Goal: Information Seeking & Learning: Learn about a topic

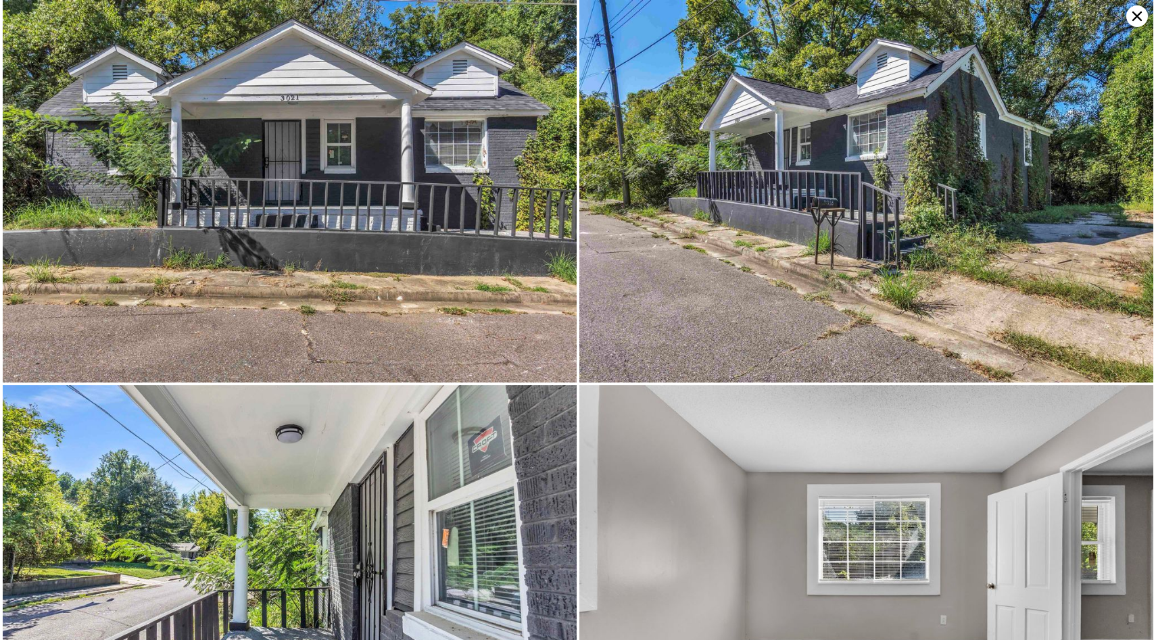
click at [1130, 11] on icon at bounding box center [1137, 16] width 22 height 22
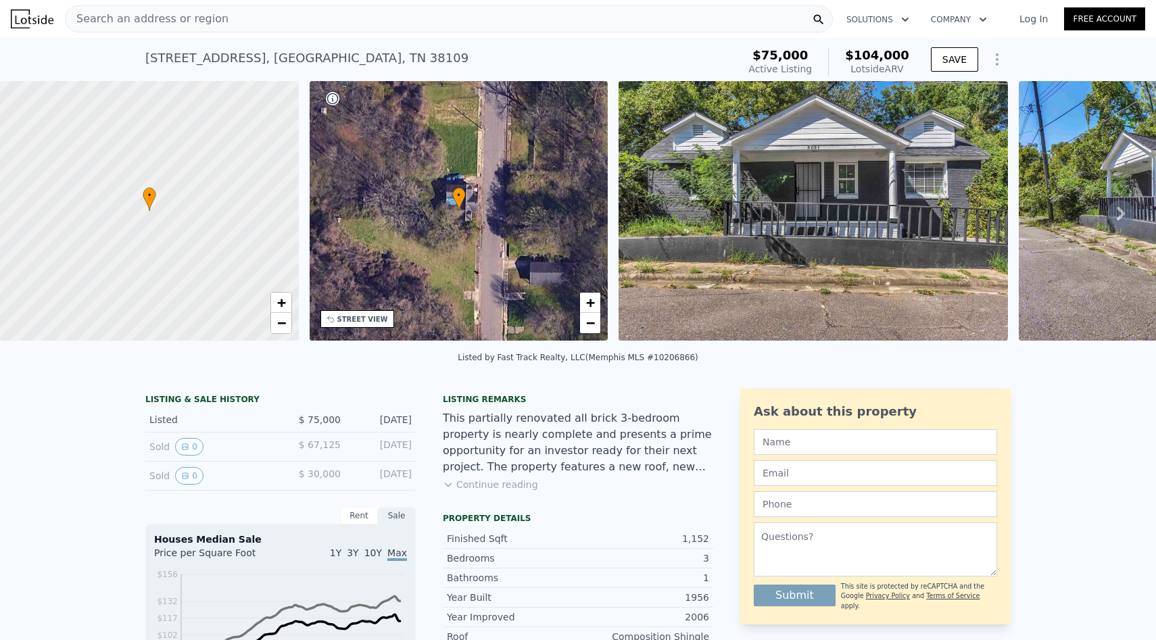
click at [241, 19] on div "Search an address or region" at bounding box center [449, 18] width 768 height 27
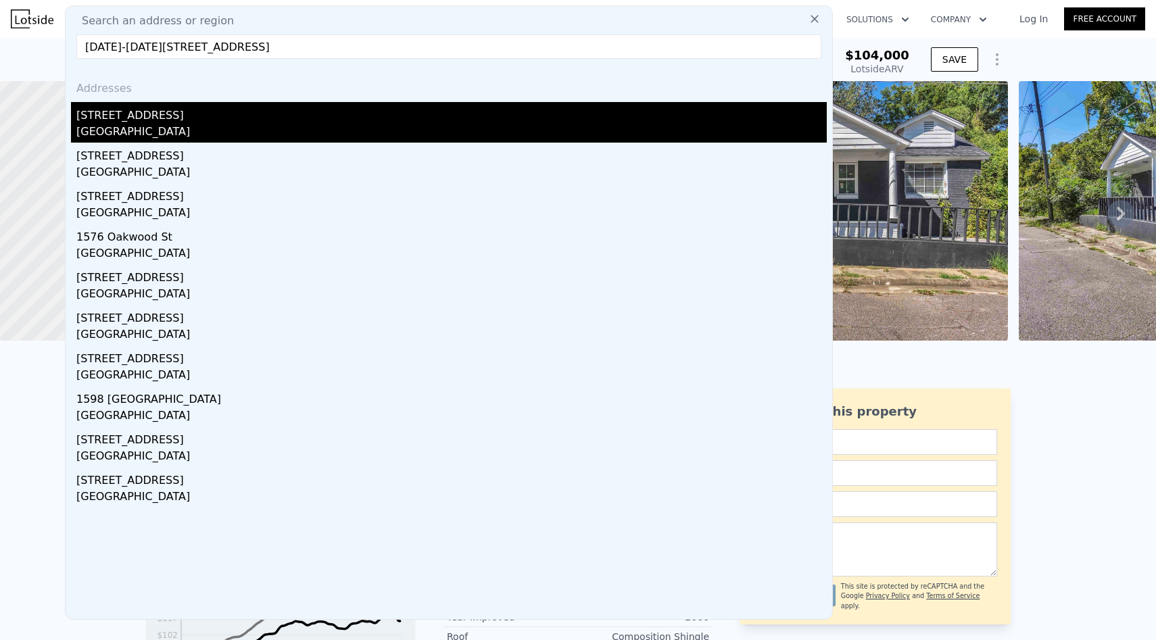
type input "[DATE]-[DATE][STREET_ADDRESS]"
click at [218, 115] on div "[STREET_ADDRESS]" at bounding box center [451, 113] width 750 height 22
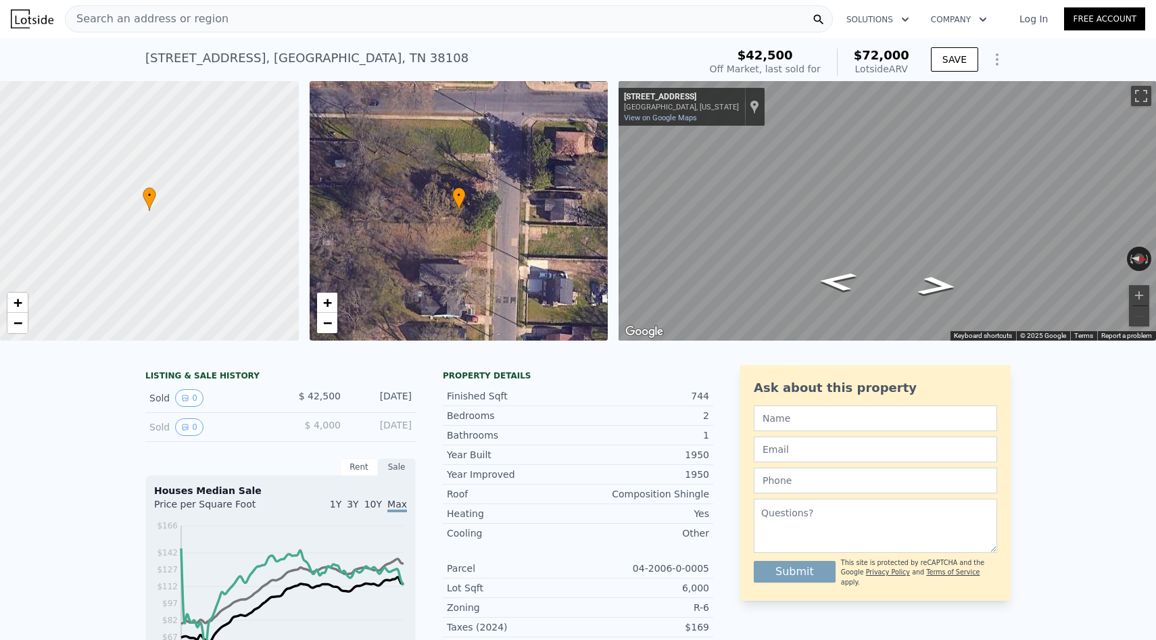
click at [285, 20] on div "Search an address or region" at bounding box center [449, 18] width 768 height 27
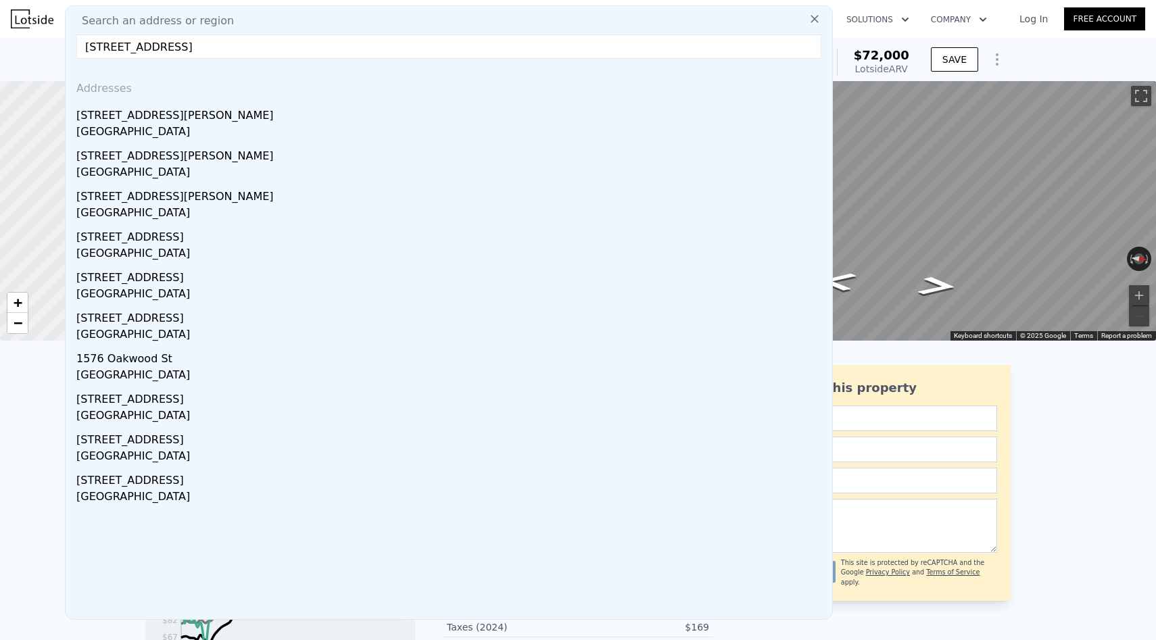
click at [324, 47] on input "[STREET_ADDRESS]" at bounding box center [448, 46] width 745 height 24
paste input "[STREET_ADDRESS][PERSON_NAME]"
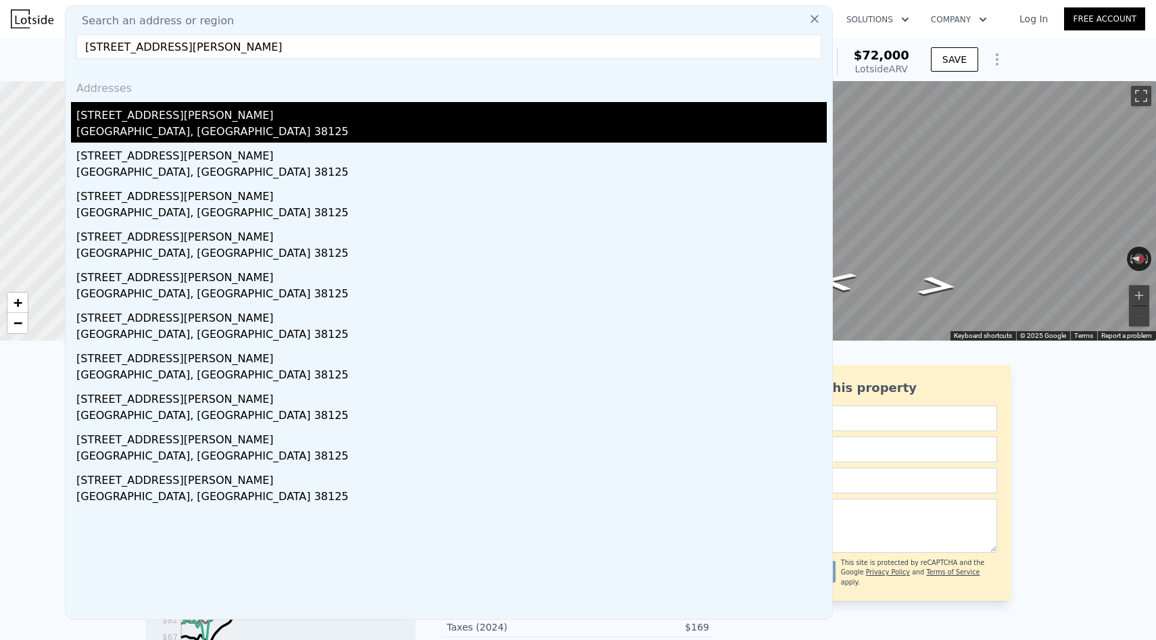
type input "[STREET_ADDRESS][PERSON_NAME]"
click at [301, 116] on div "[STREET_ADDRESS][PERSON_NAME]" at bounding box center [451, 113] width 750 height 22
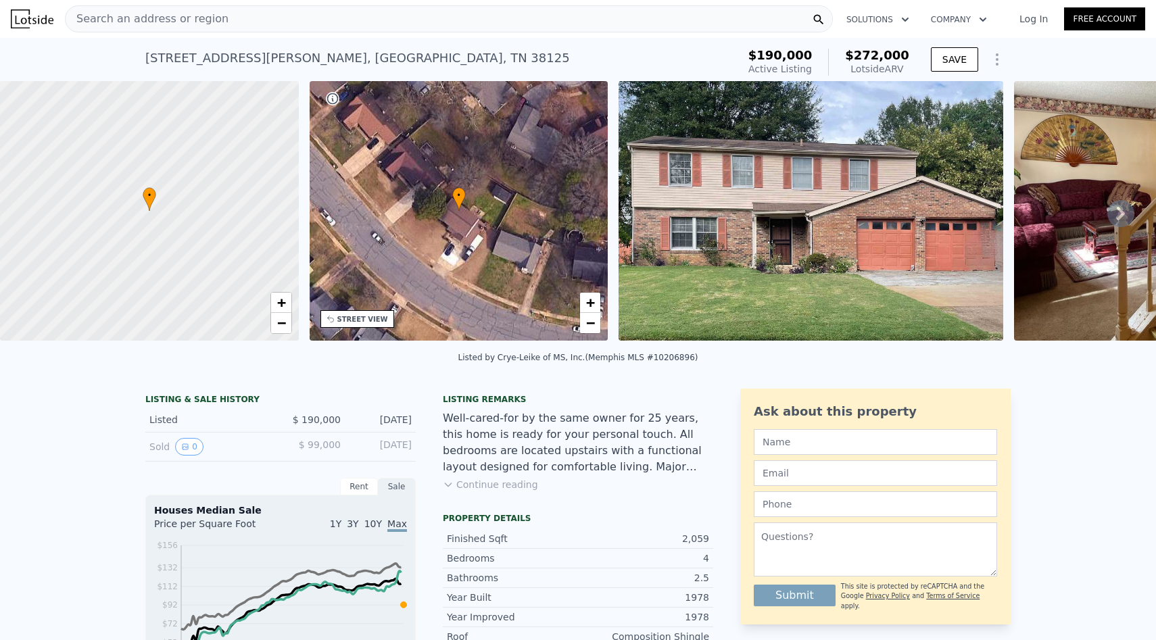
click at [489, 487] on button "Continue reading" at bounding box center [490, 485] width 95 height 14
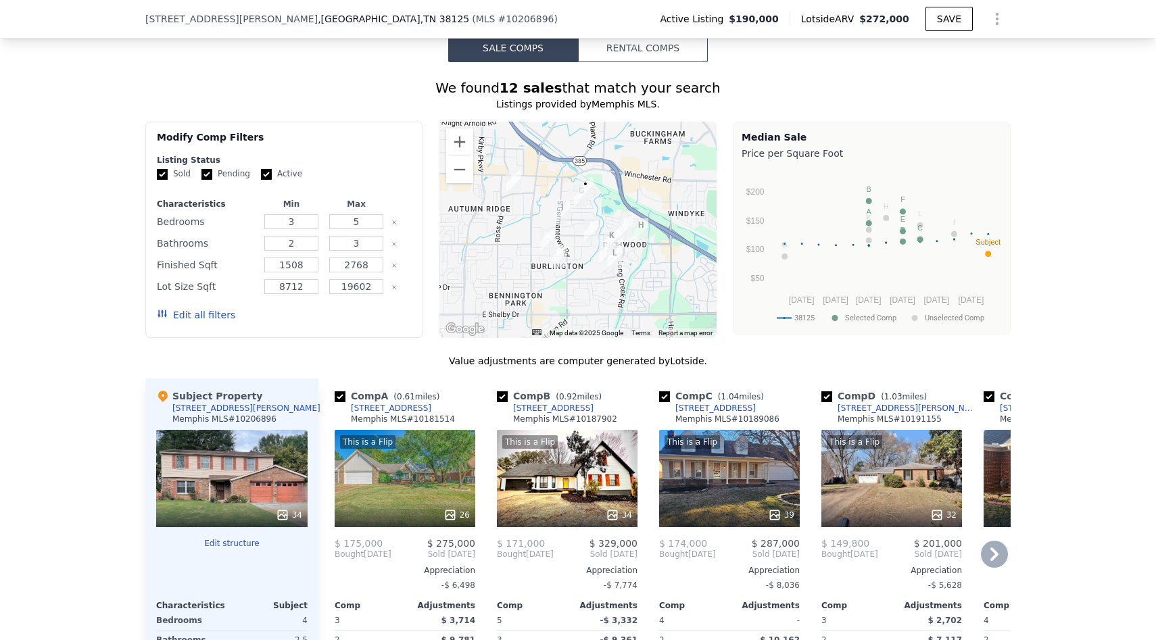
scroll to position [1333, 0]
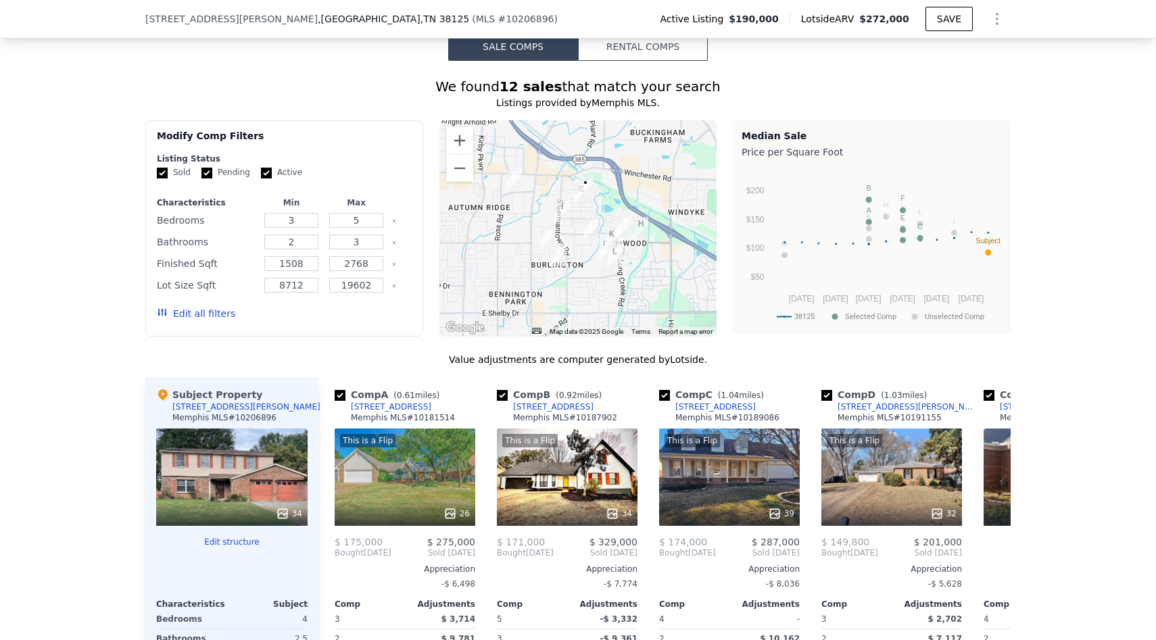
click at [579, 181] on img "7380 Isherwood Rd" at bounding box center [585, 187] width 15 height 23
click at [464, 130] on button "Zoom in" at bounding box center [459, 140] width 27 height 27
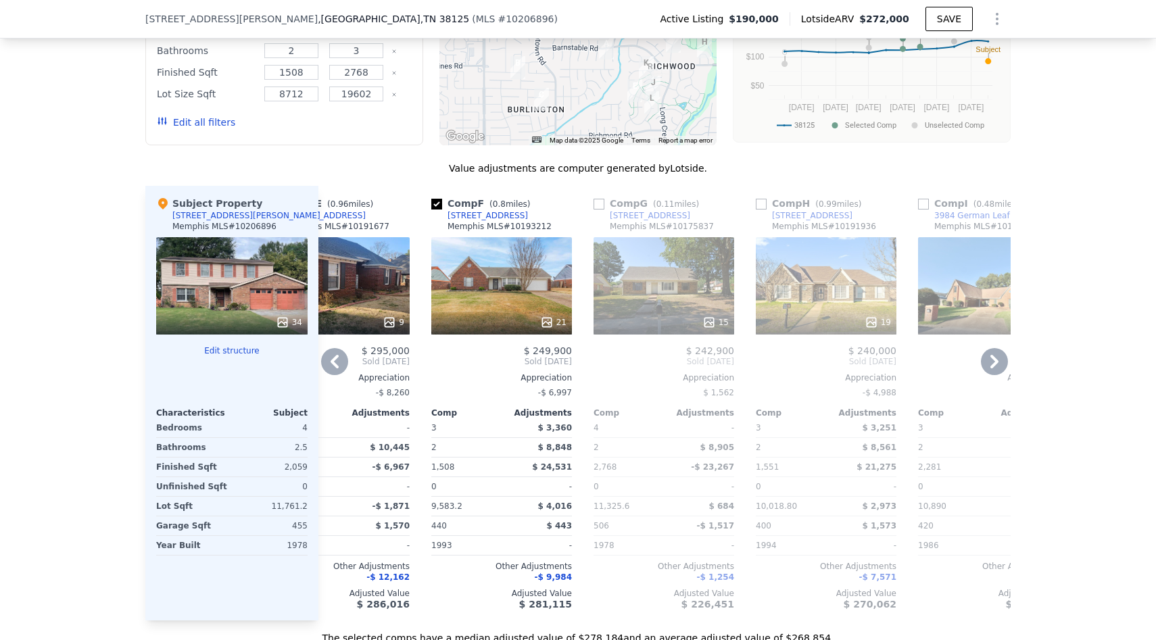
scroll to position [1526, 0]
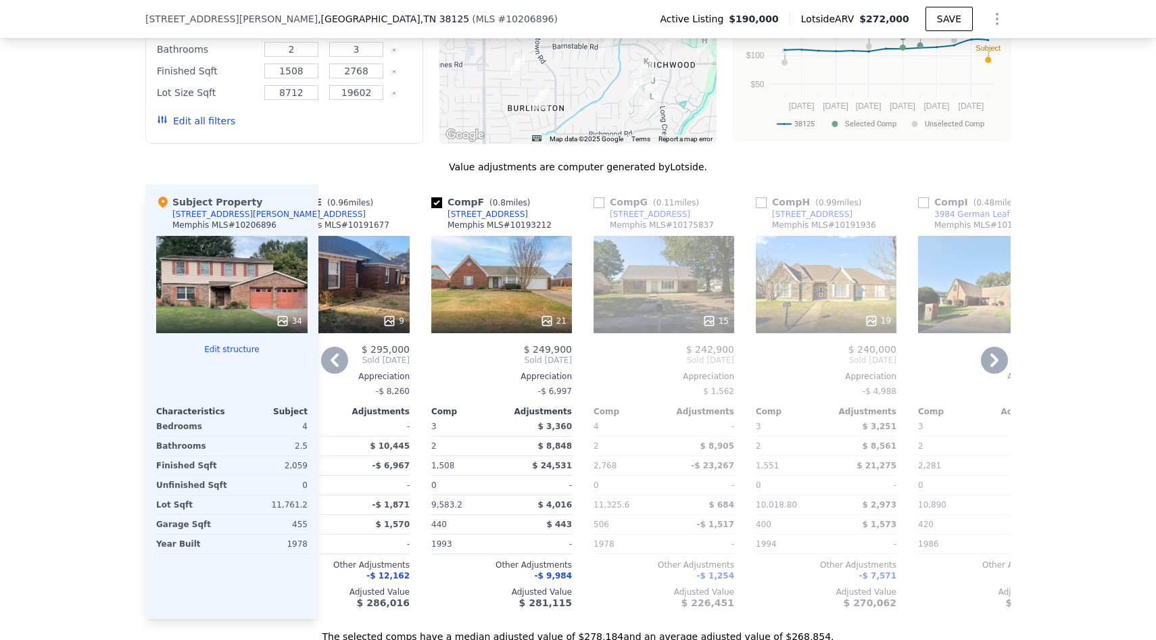
click at [595, 197] on input "checkbox" at bounding box center [598, 202] width 11 height 11
checkbox input "true"
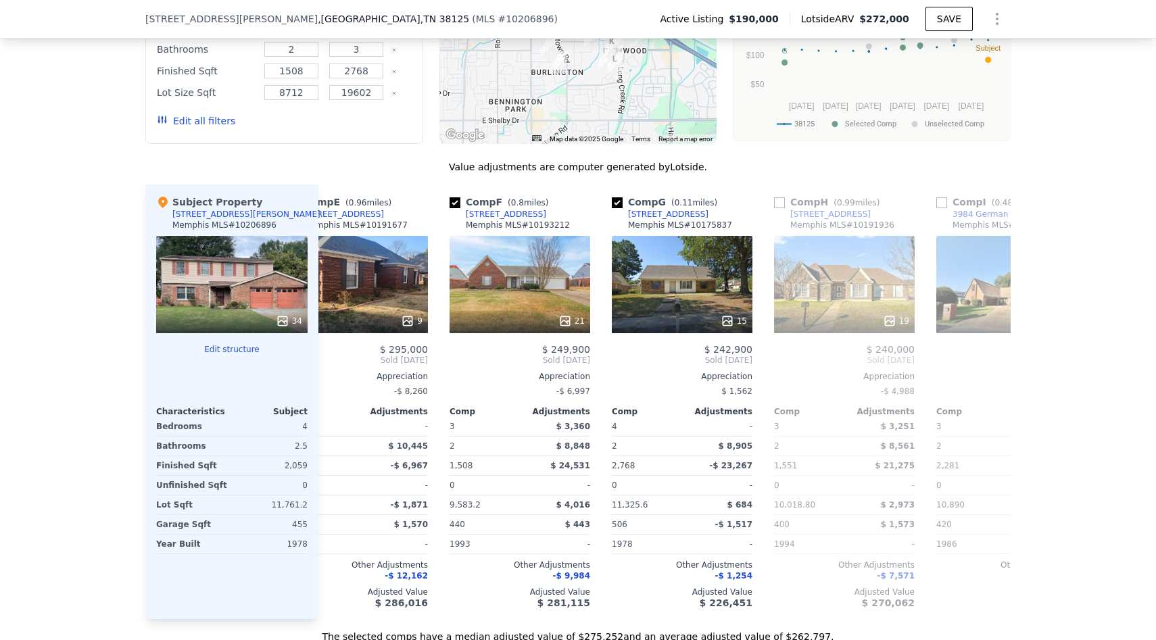
scroll to position [0, 0]
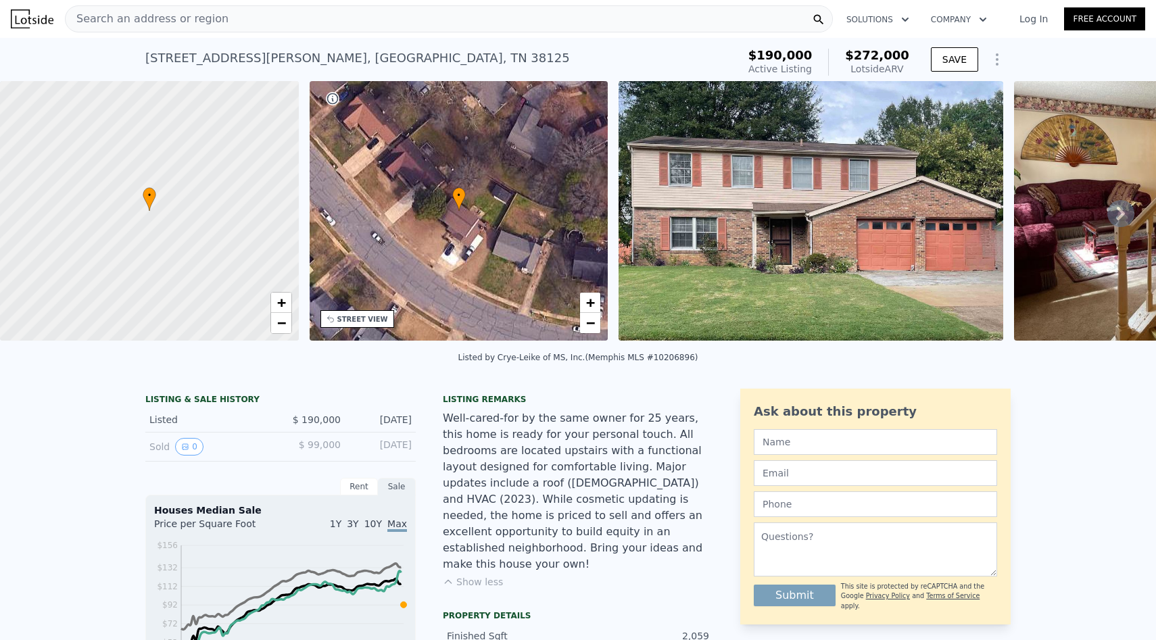
click at [716, 195] on img at bounding box center [810, 211] width 385 height 260
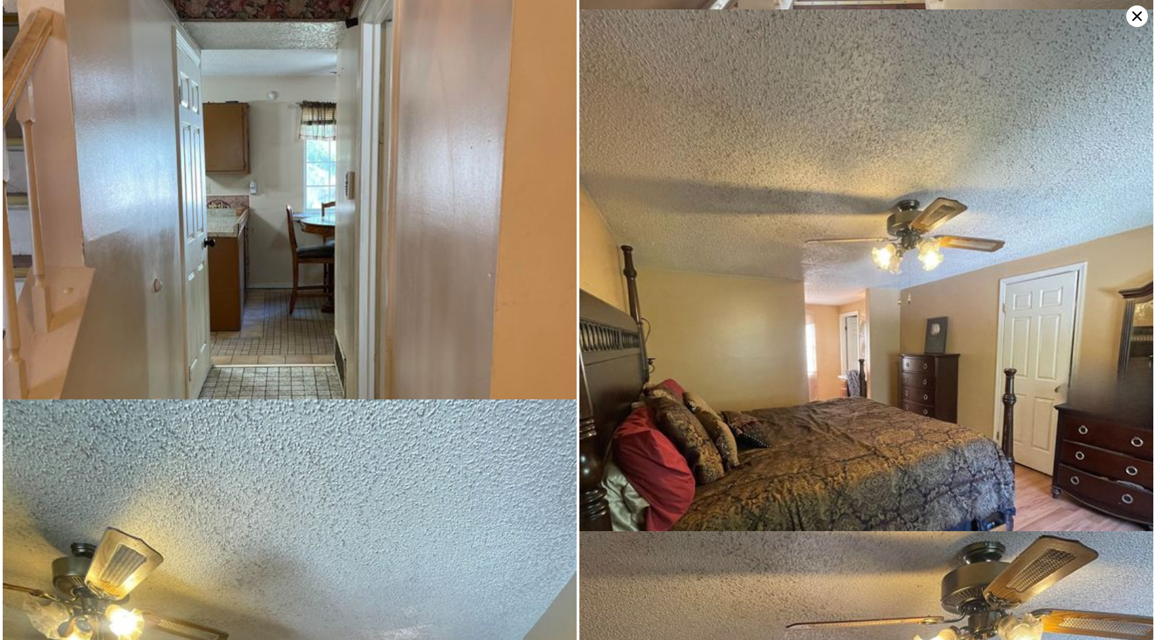
scroll to position [7304, 0]
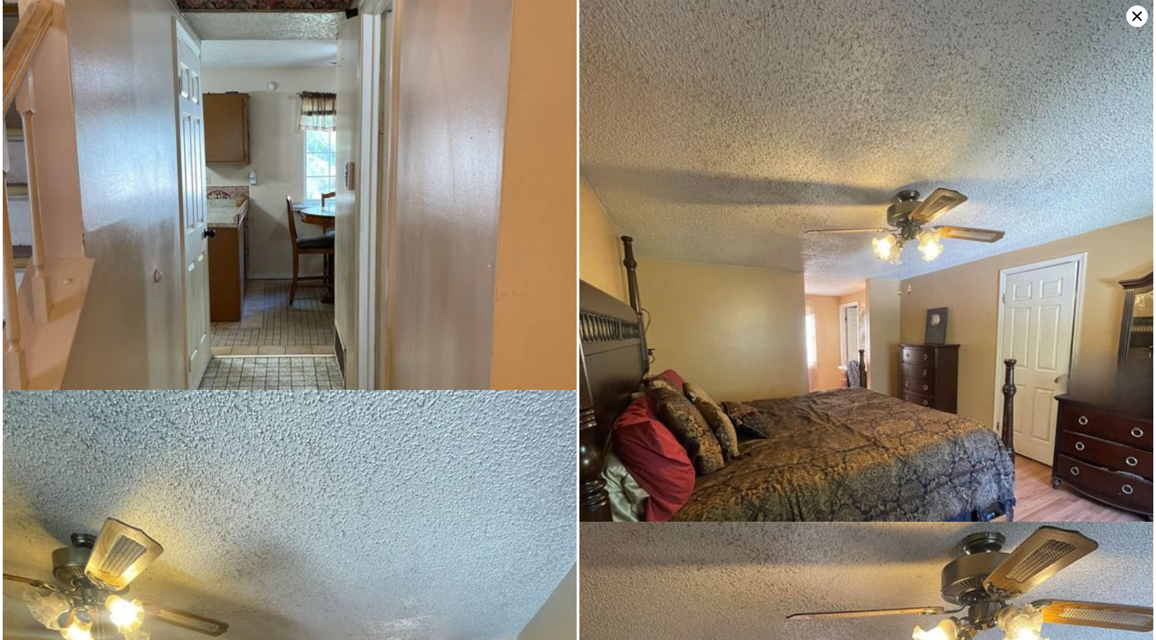
click at [1139, 9] on icon at bounding box center [1137, 16] width 22 height 22
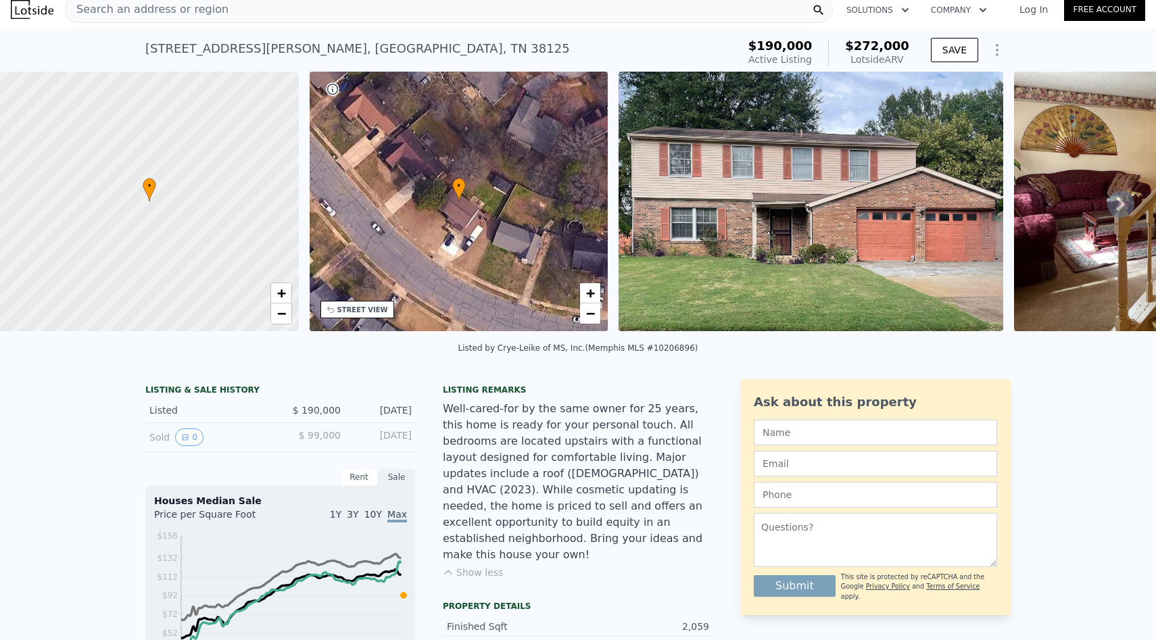
scroll to position [4, 0]
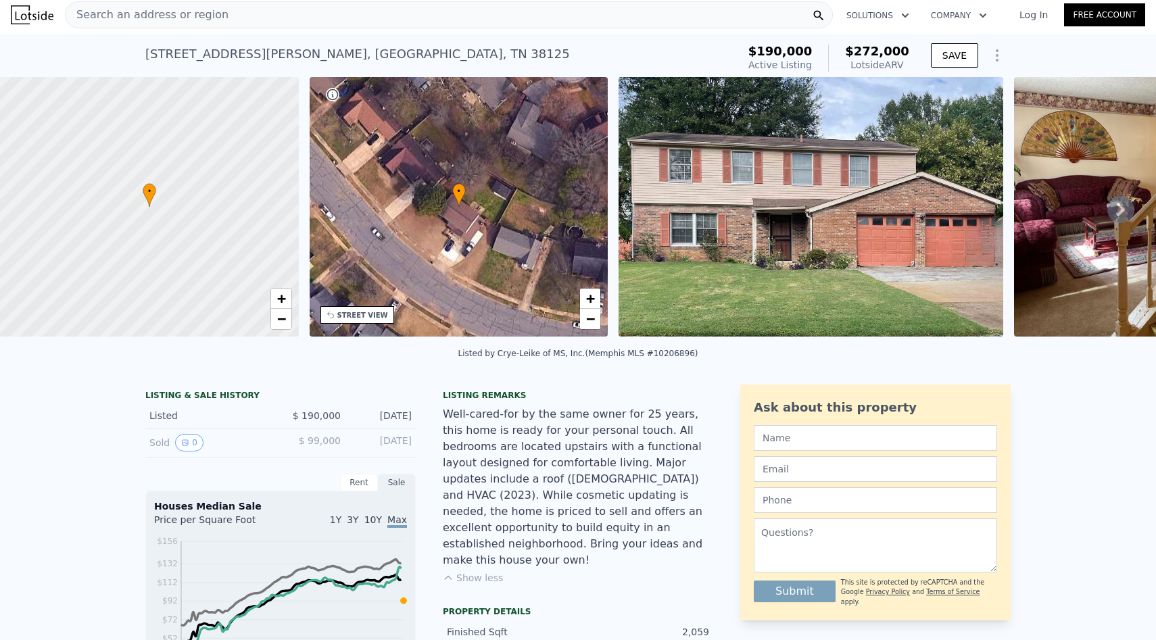
click at [263, 20] on div "Search an address or region" at bounding box center [449, 14] width 768 height 27
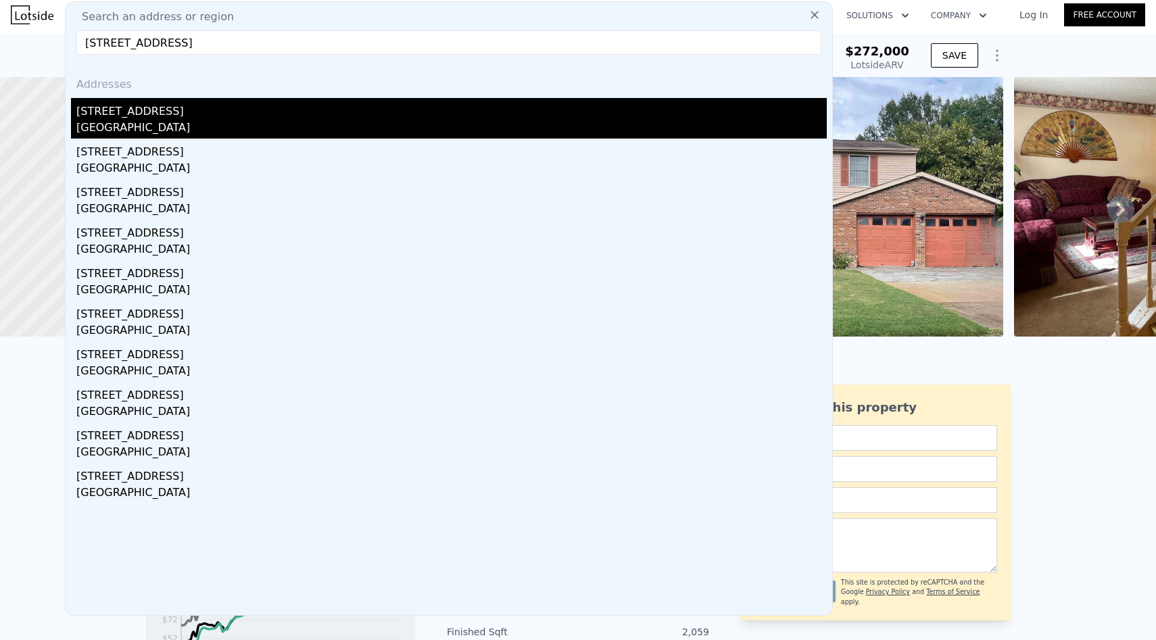
type input "[STREET_ADDRESS]"
click at [251, 111] on div "[STREET_ADDRESS]" at bounding box center [451, 109] width 750 height 22
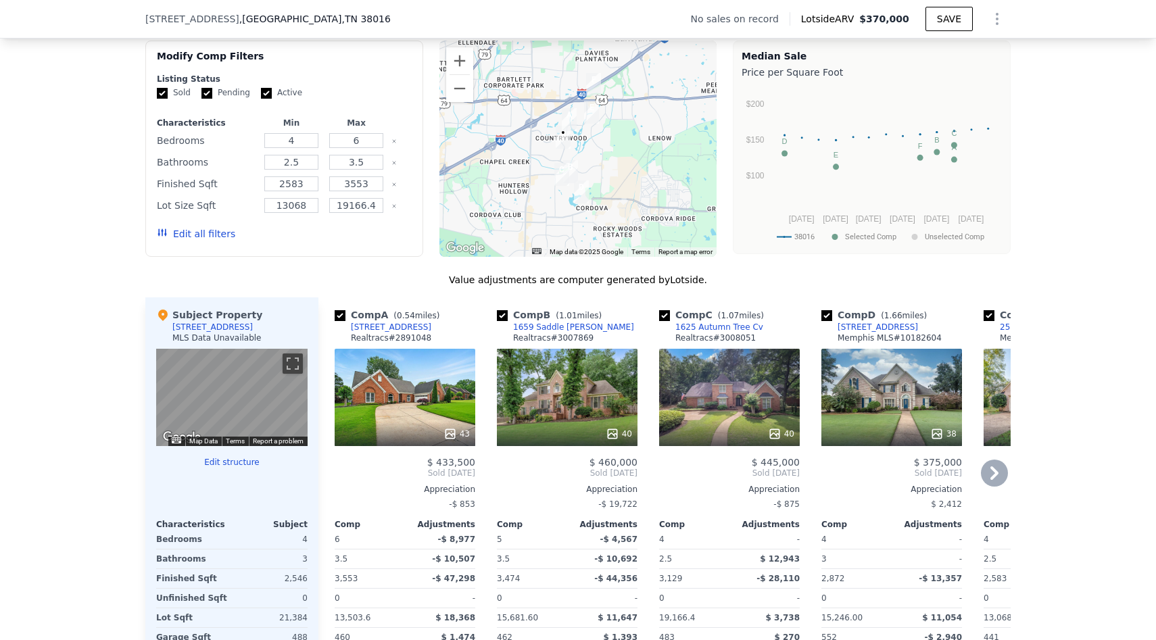
scroll to position [993, 0]
